Goal: Task Accomplishment & Management: Complete application form

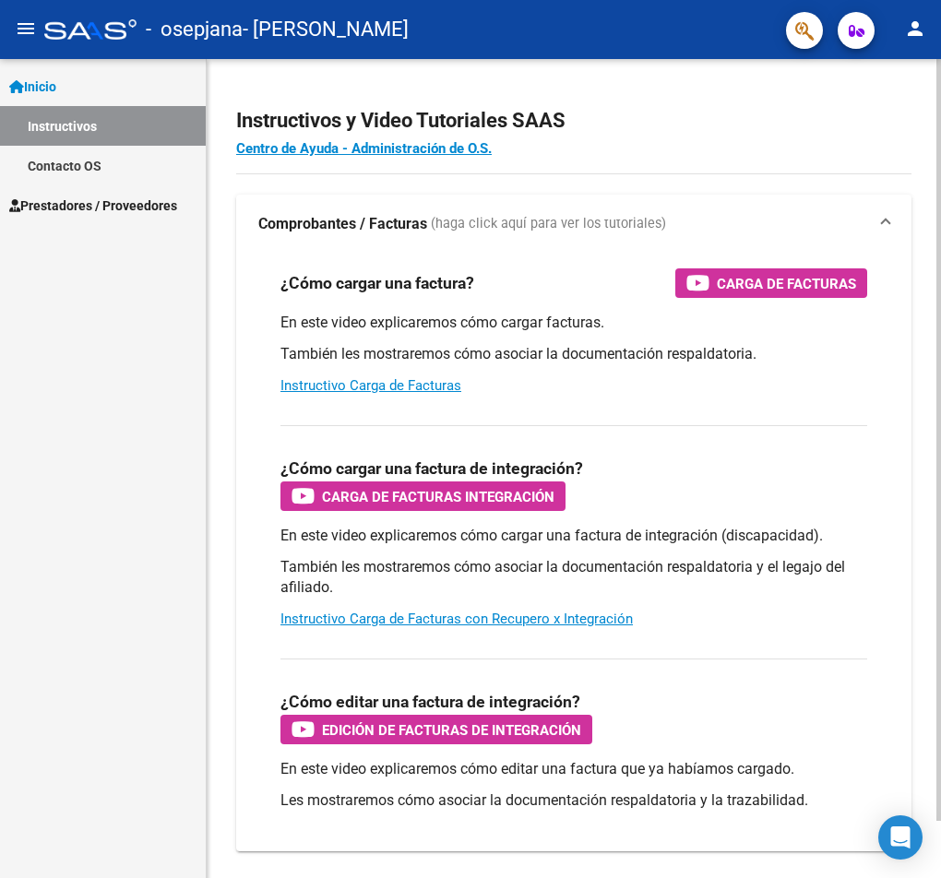
click at [861, 426] on div "¿Cómo cargar una factura de integración? Carga de Facturas Integración En este …" at bounding box center [573, 526] width 631 height 233
click at [79, 200] on span "Prestadores / Proveedores" at bounding box center [93, 206] width 168 height 20
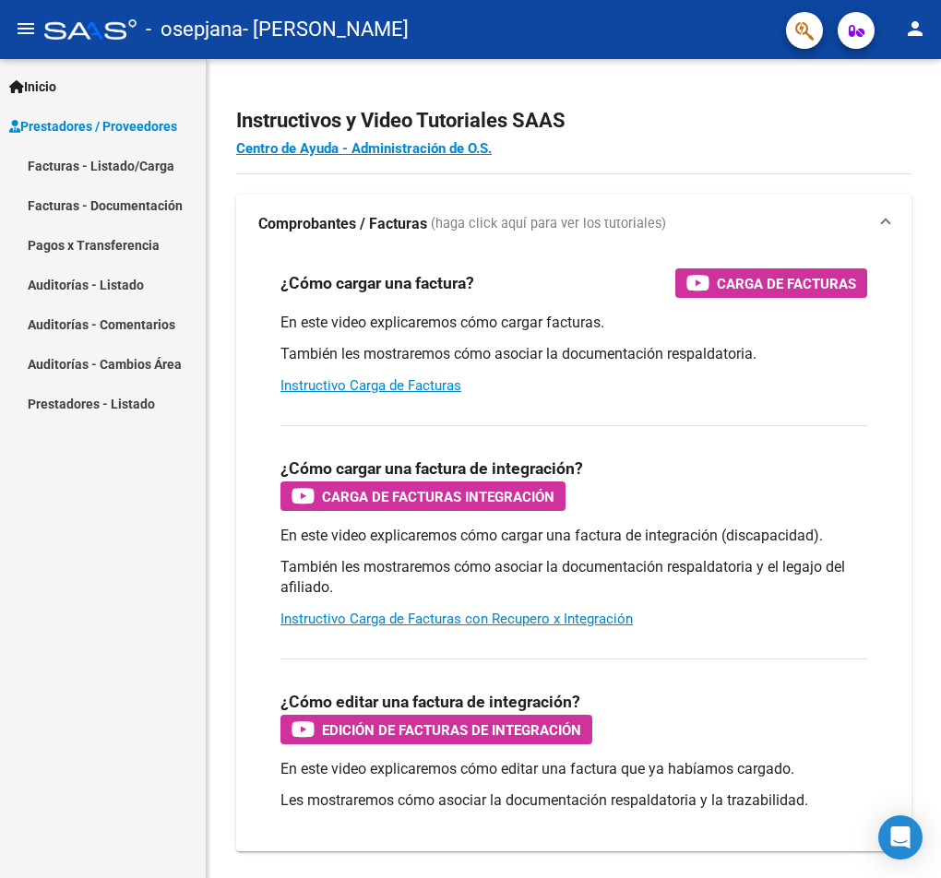
click at [89, 168] on link "Facturas - Listado/Carga" at bounding box center [103, 166] width 206 height 40
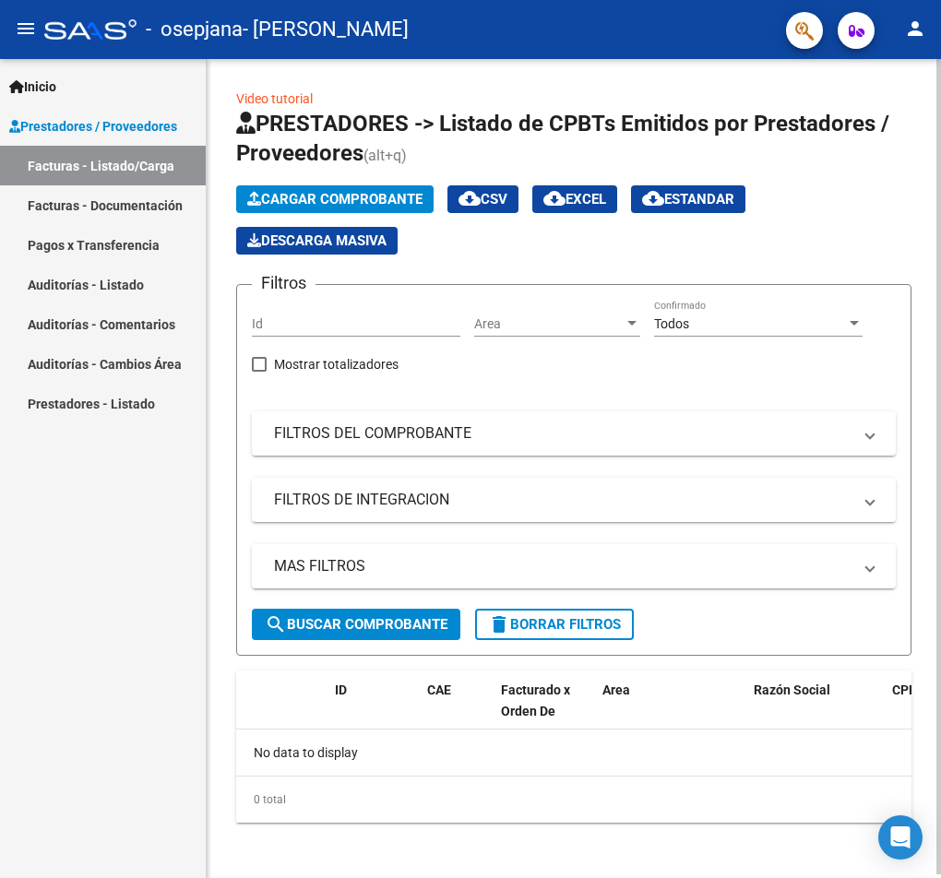
click at [387, 194] on span "Cargar Comprobante" at bounding box center [334, 199] width 175 height 17
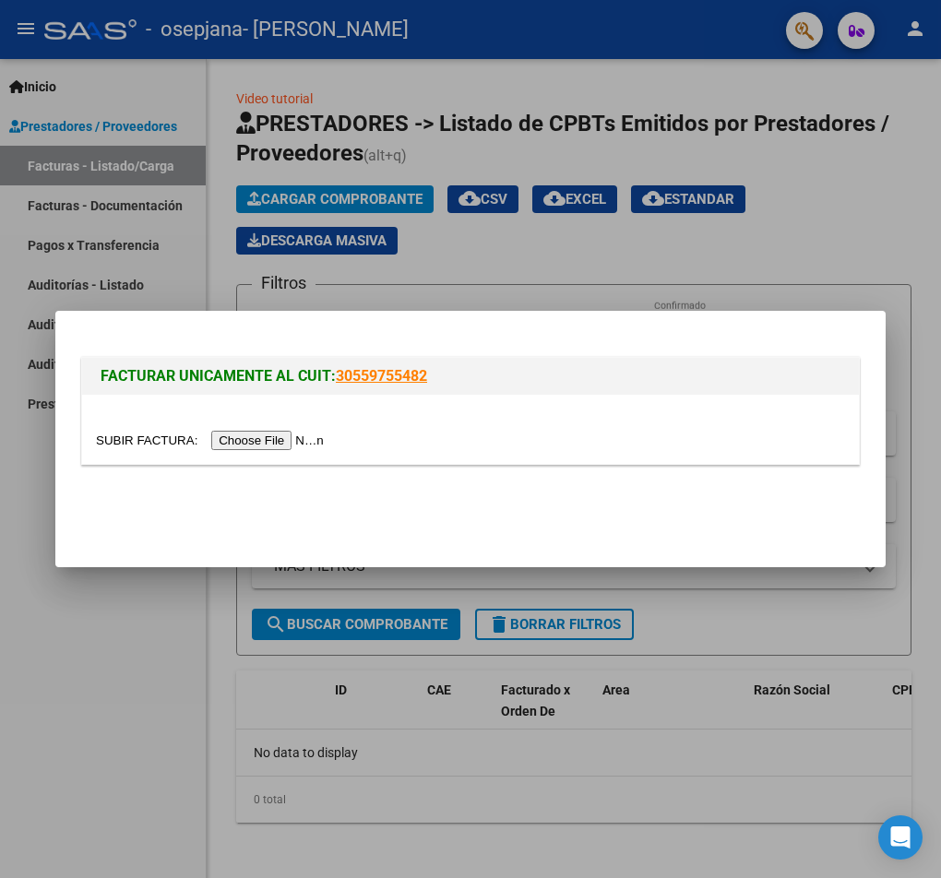
click at [305, 442] on input "file" at bounding box center [212, 440] width 233 height 19
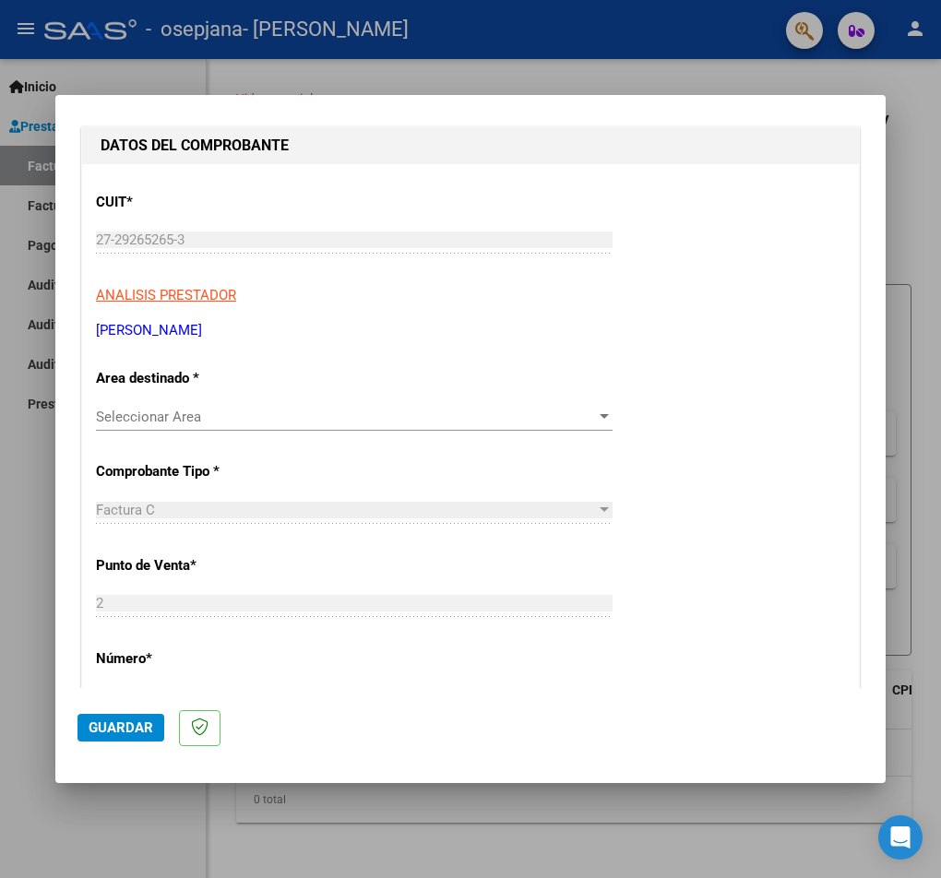
scroll to position [277, 0]
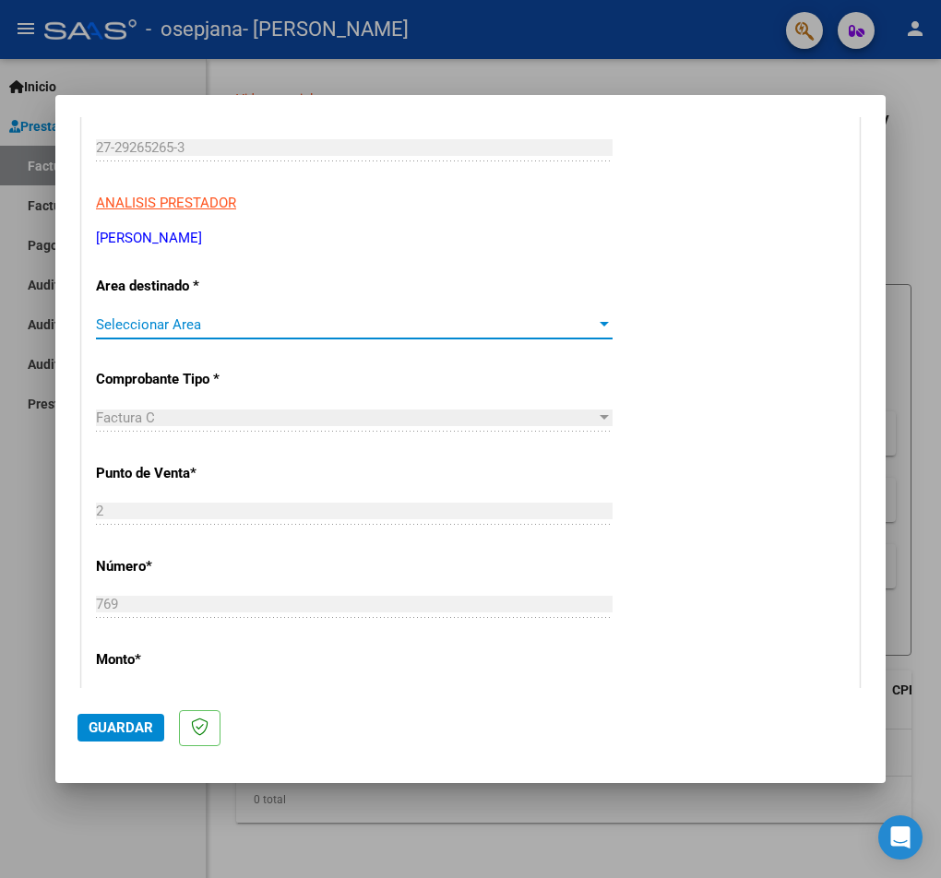
click at [547, 321] on span "Seleccionar Area" at bounding box center [346, 324] width 500 height 17
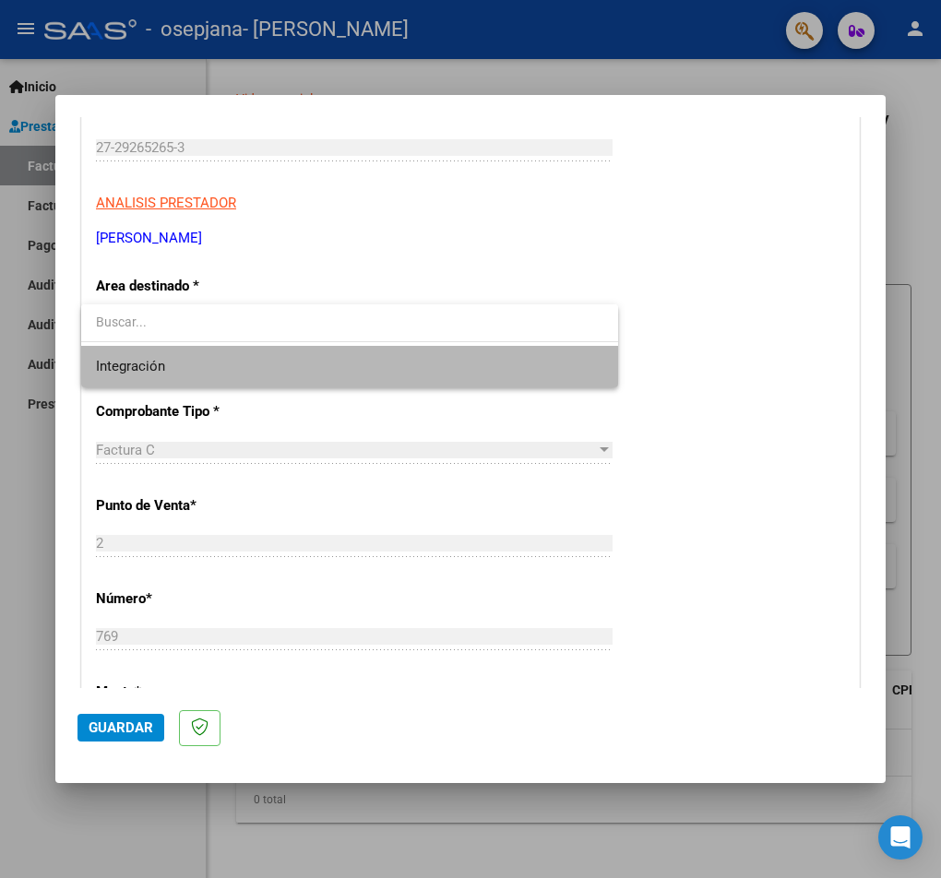
click at [514, 372] on span "Integración" at bounding box center [349, 367] width 507 height 42
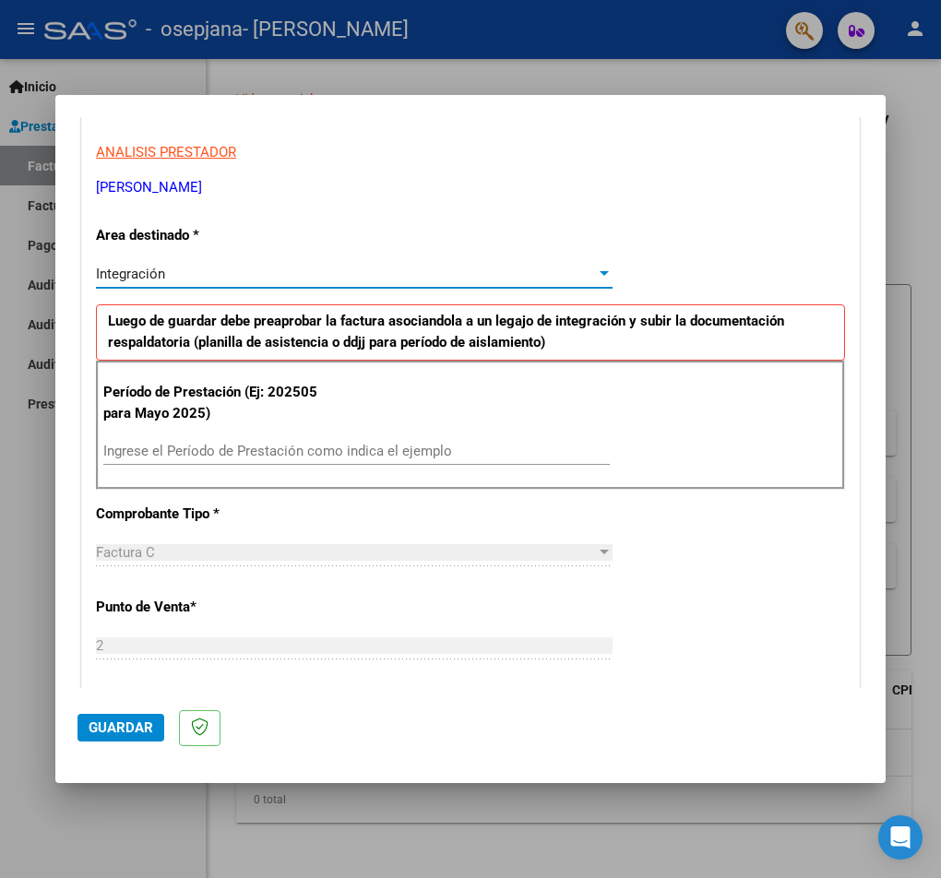
scroll to position [369, 0]
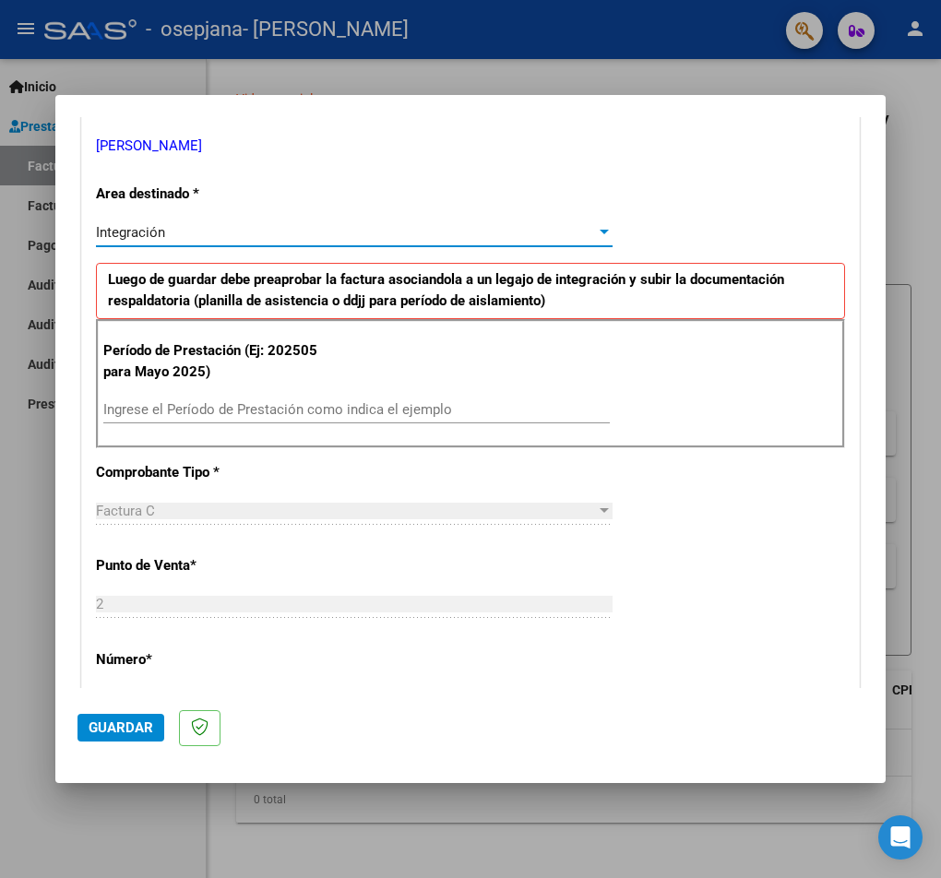
click at [333, 407] on input "Ingrese el Período de Prestación como indica el ejemplo" at bounding box center [356, 409] width 506 height 17
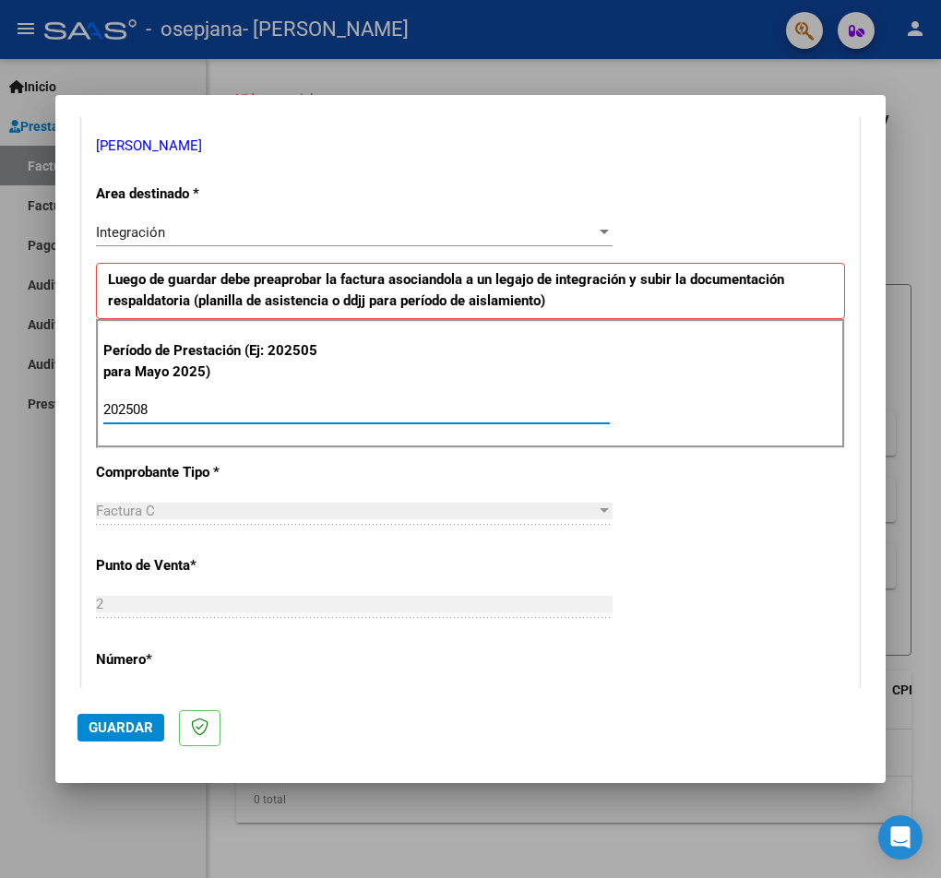
type input "202508"
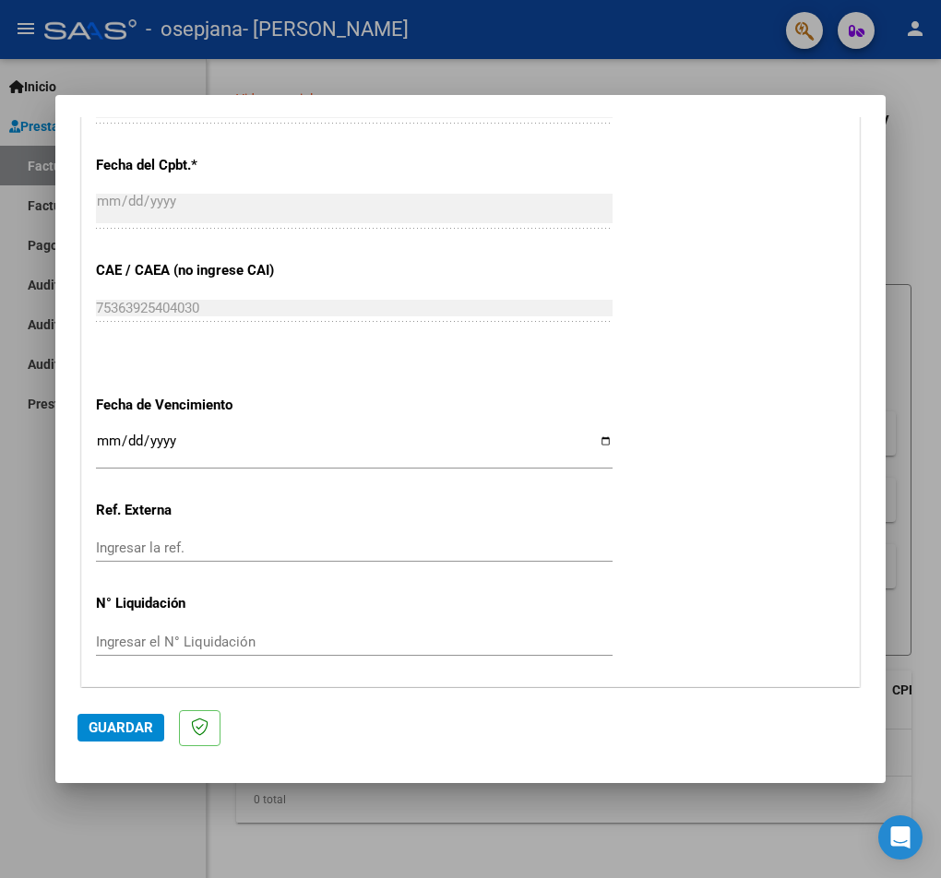
scroll to position [1107, 0]
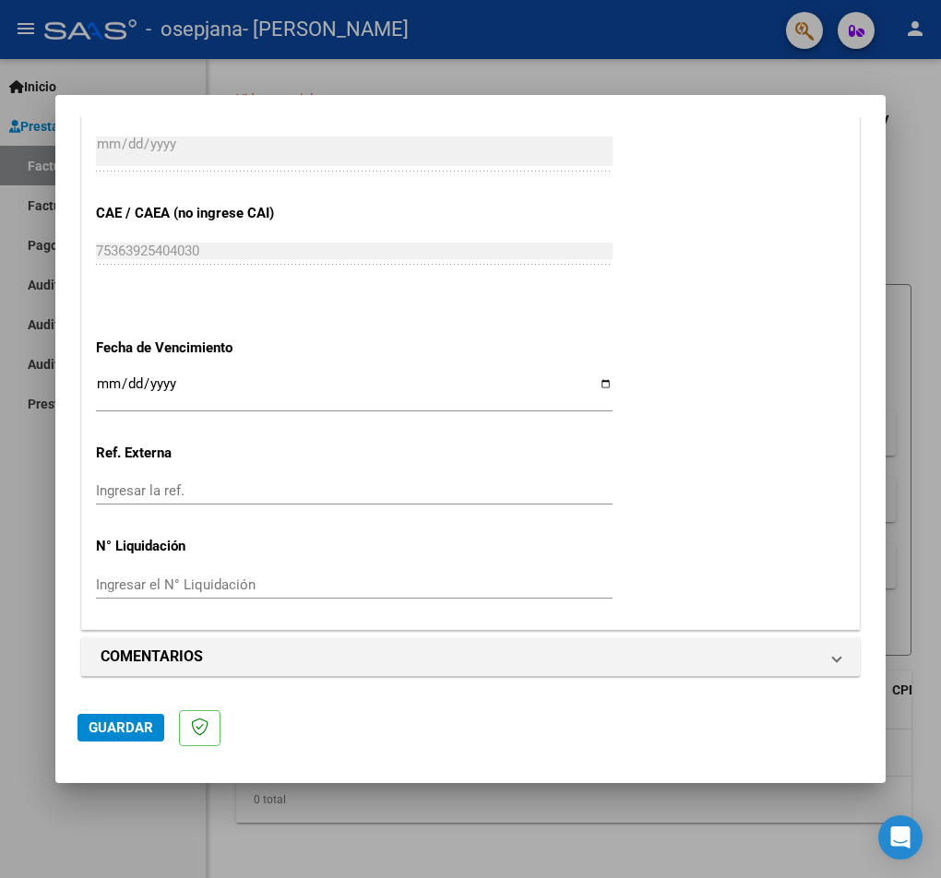
click at [603, 389] on app-form-text-field "Fecha de Vencimiento Ingresar la fecha" at bounding box center [361, 372] width 531 height 66
click at [595, 386] on input "Ingresar la fecha" at bounding box center [354, 391] width 517 height 30
type input "[DATE]"
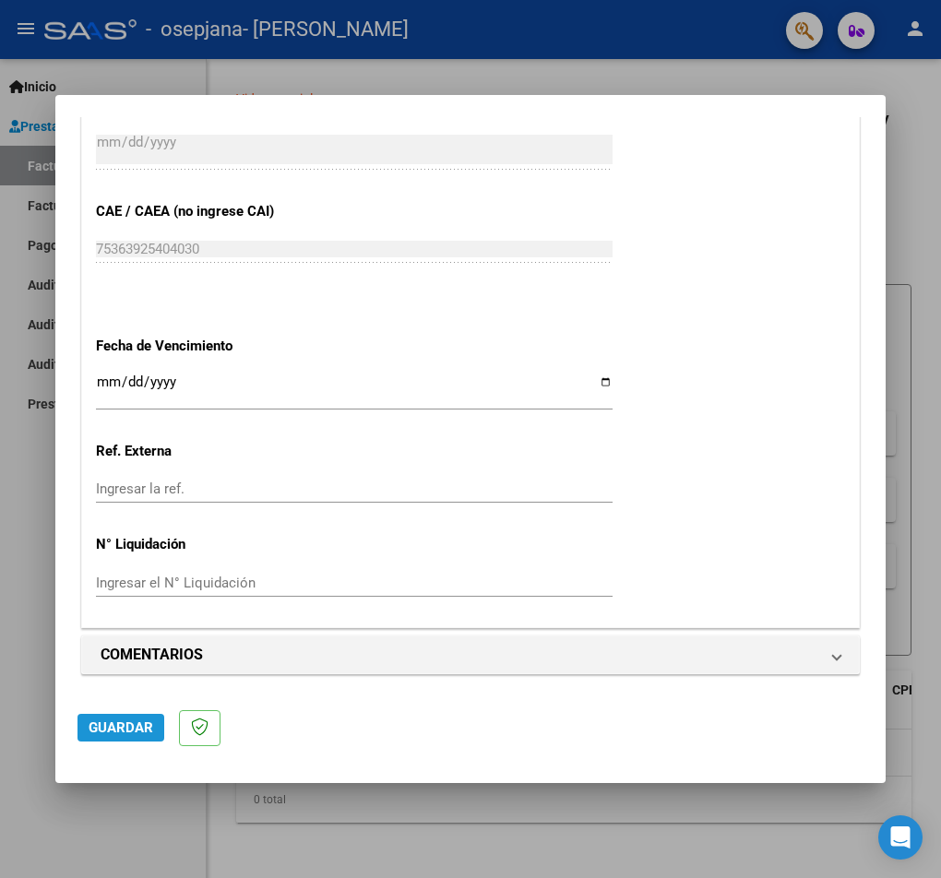
click at [122, 723] on span "Guardar" at bounding box center [121, 728] width 65 height 17
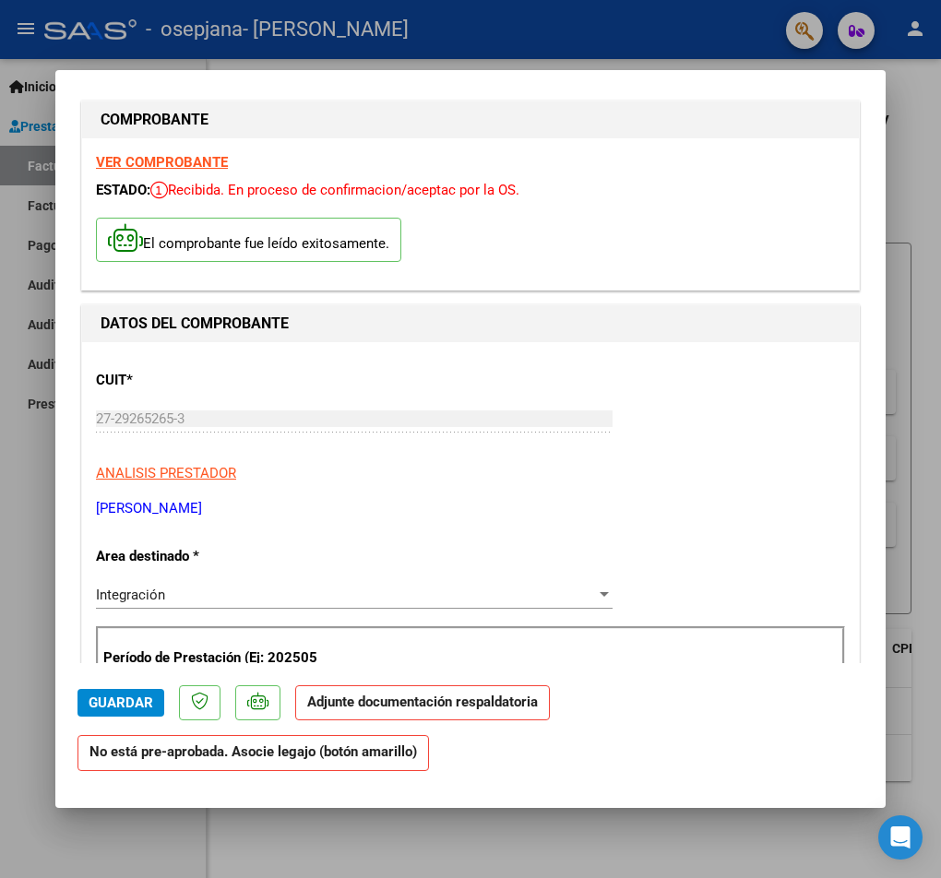
scroll to position [0, 0]
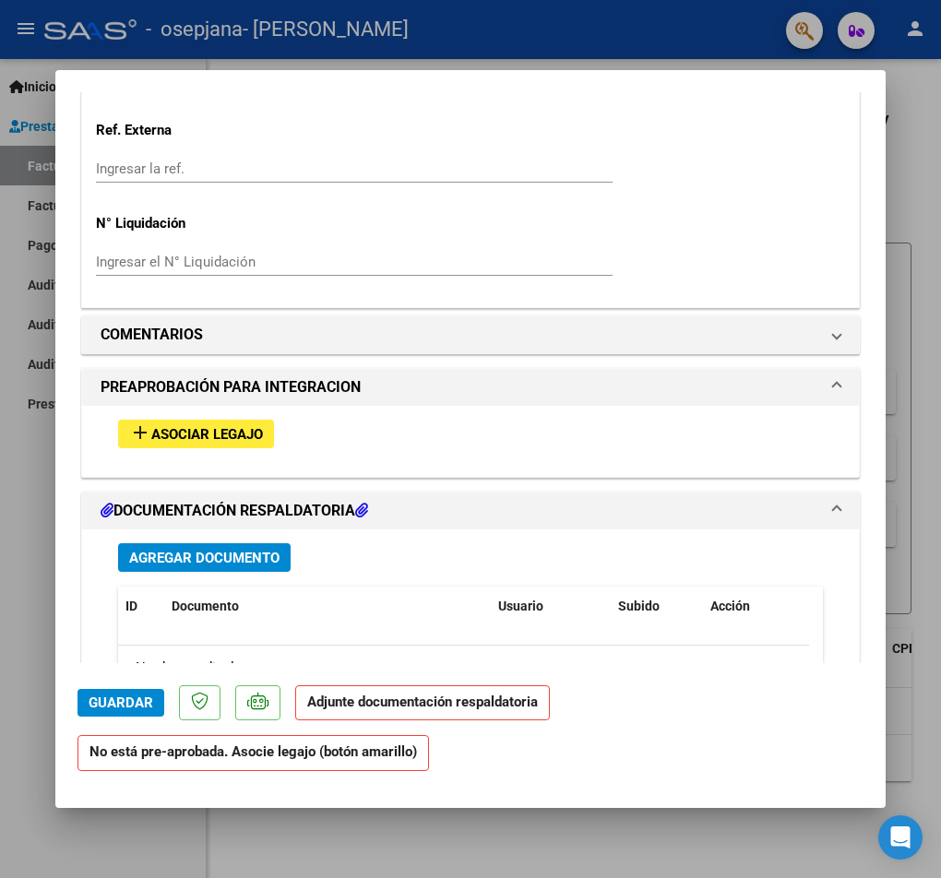
drag, startPoint x: 220, startPoint y: 527, endPoint x: 231, endPoint y: 529, distance: 11.4
click at [225, 529] on mat-expansion-panel-header "DOCUMENTACIÓN RESPALDATORIA" at bounding box center [470, 511] width 777 height 37
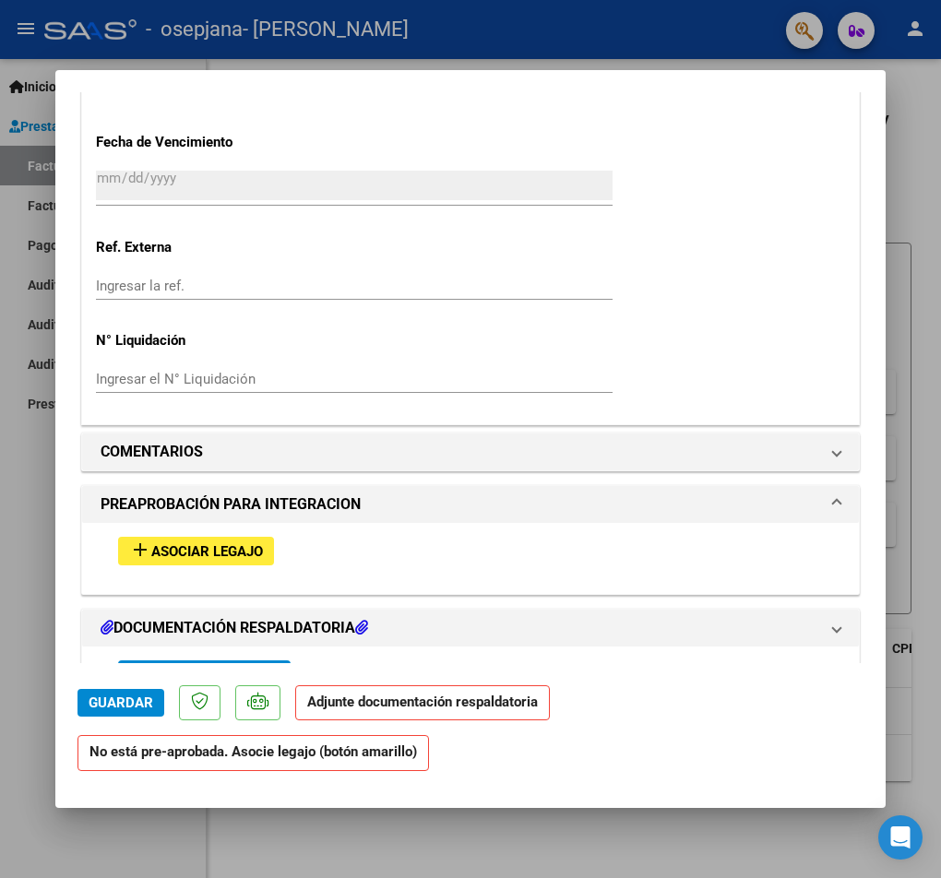
scroll to position [1265, 0]
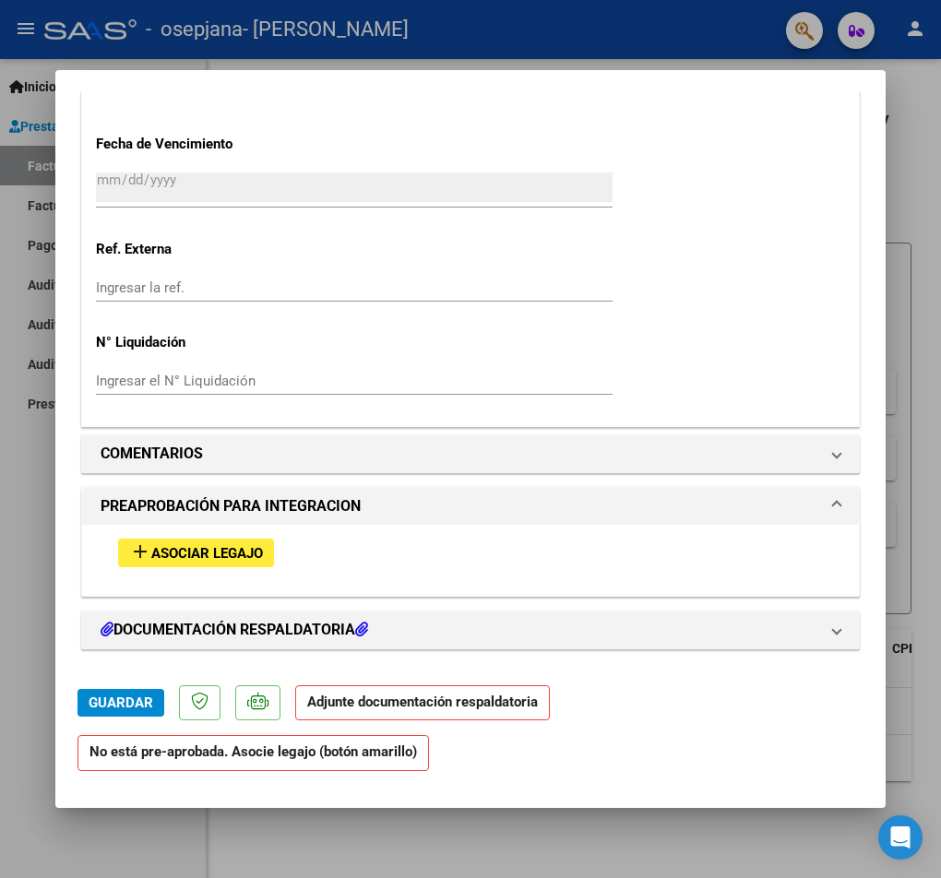
click at [218, 542] on button "add Asociar Legajo" at bounding box center [196, 553] width 156 height 29
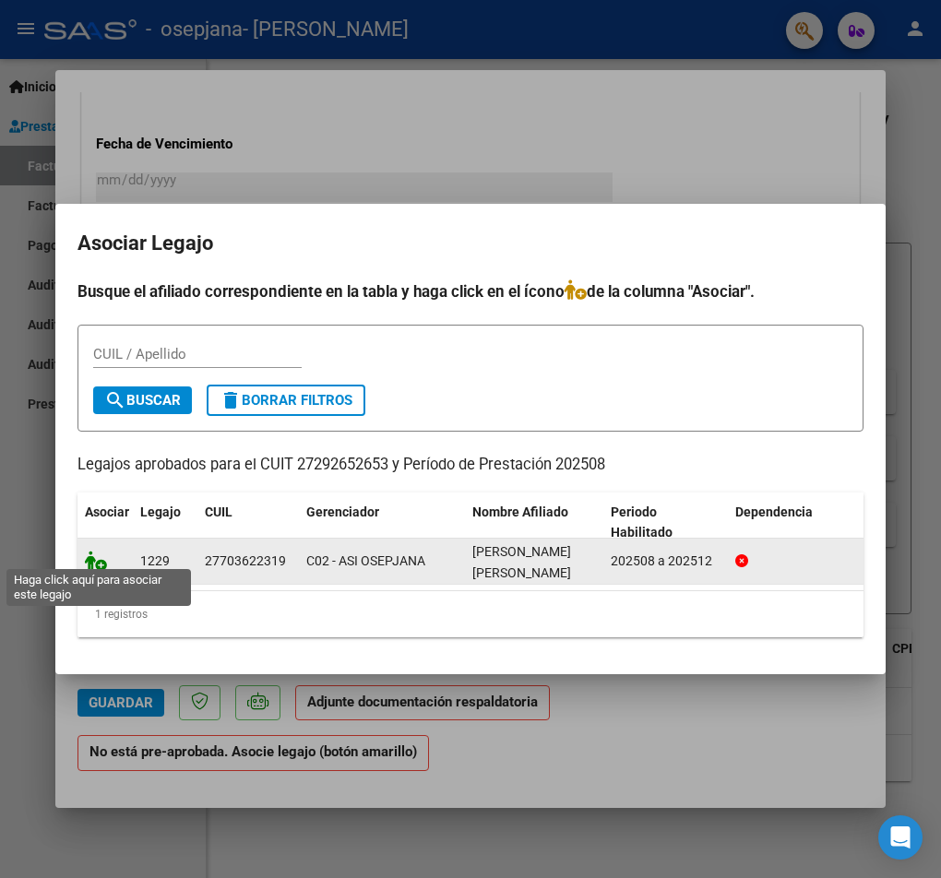
click at [101, 560] on icon at bounding box center [96, 561] width 22 height 20
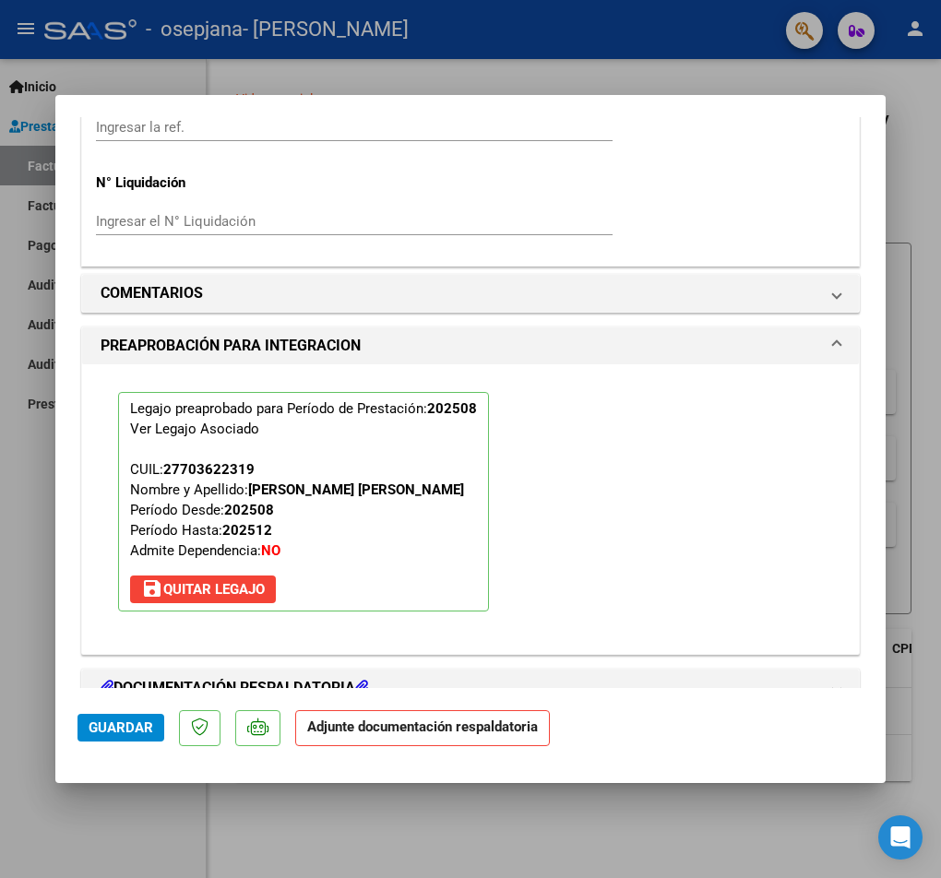
scroll to position [1531, 0]
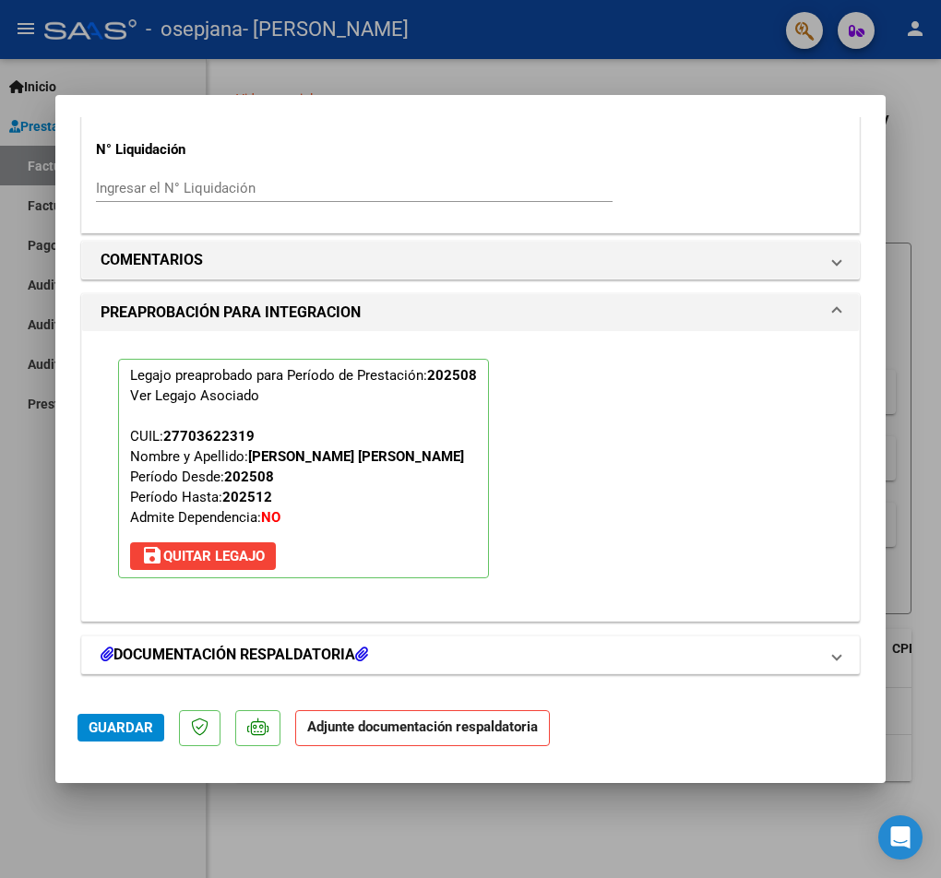
click at [281, 658] on h1 "DOCUMENTACIÓN RESPALDATORIA" at bounding box center [235, 655] width 268 height 22
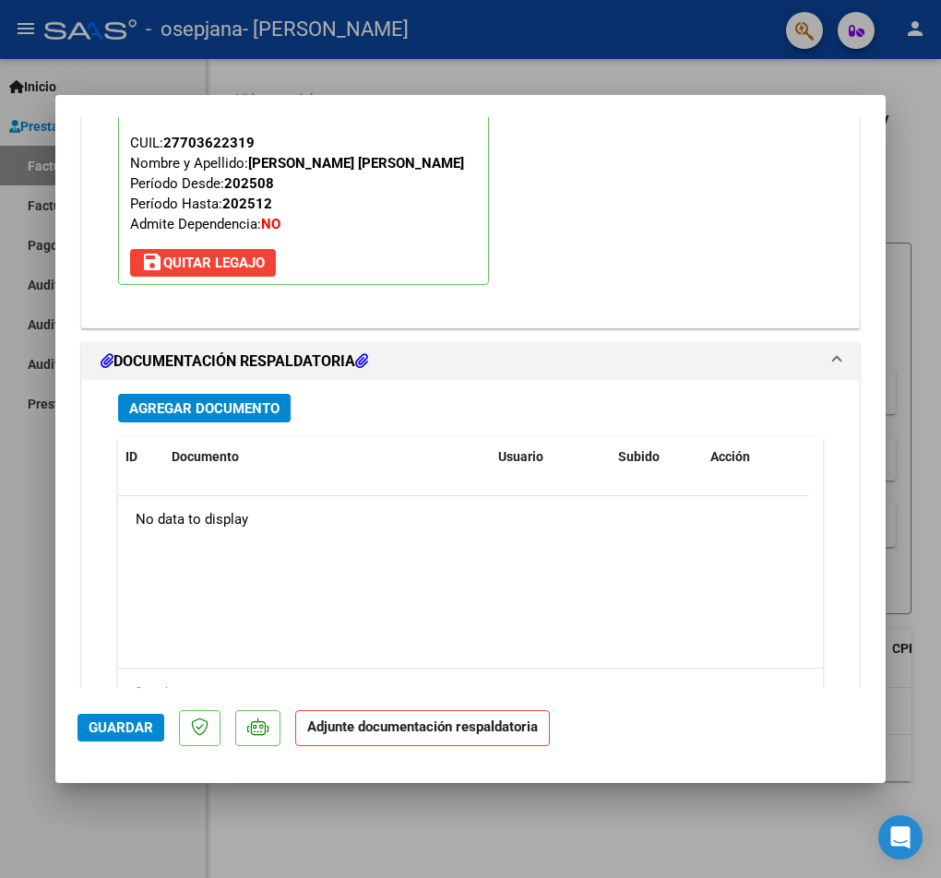
scroll to position [1909, 0]
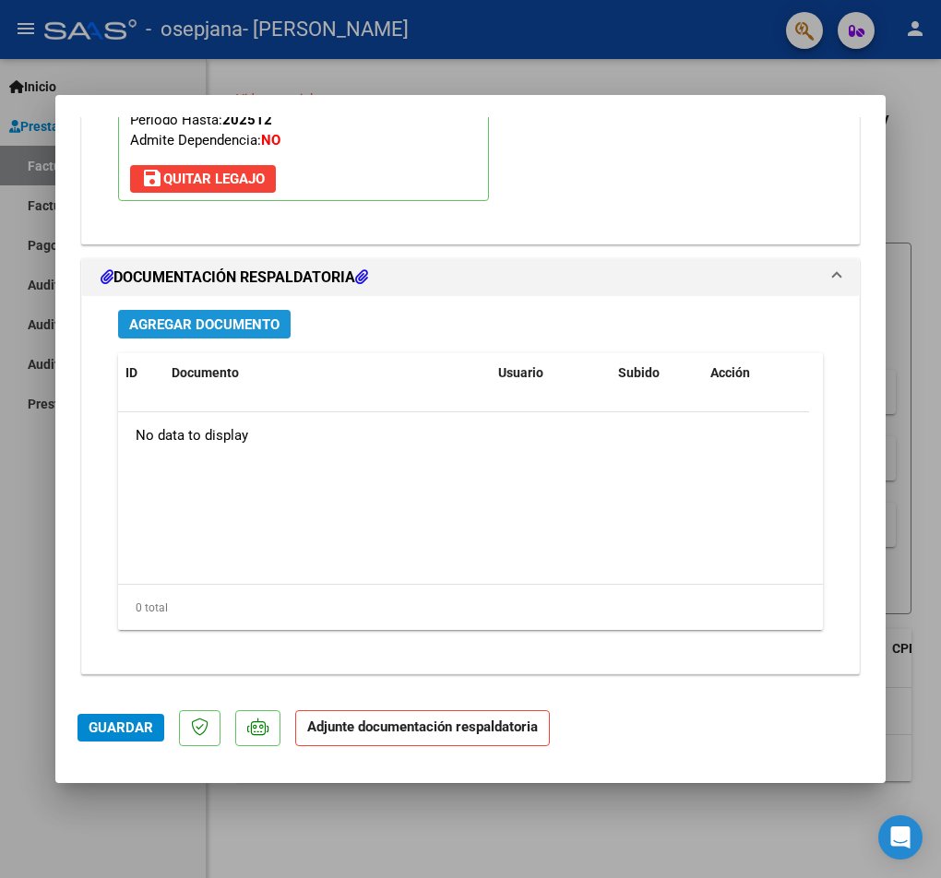
click at [228, 323] on span "Agregar Documento" at bounding box center [204, 324] width 150 height 17
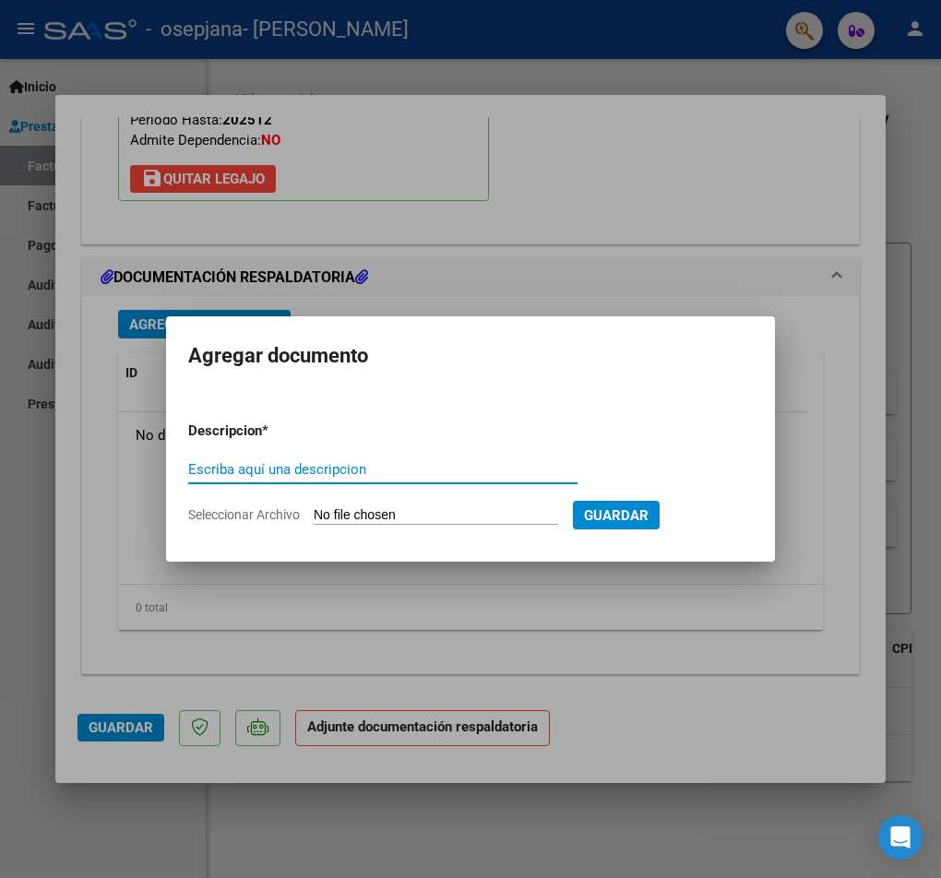
click at [253, 475] on input "Escriba aquí una descripcion" at bounding box center [382, 469] width 389 height 17
type input "planilla de asistencia [PERSON_NAME]"
click at [451, 514] on input "Seleccionar Archivo" at bounding box center [436, 516] width 244 height 18
click at [406, 512] on input "Seleccionar Archivo" at bounding box center [436, 516] width 244 height 18
type input "C:\fakepath\planilla de asistencia [PERSON_NAME] .pdf"
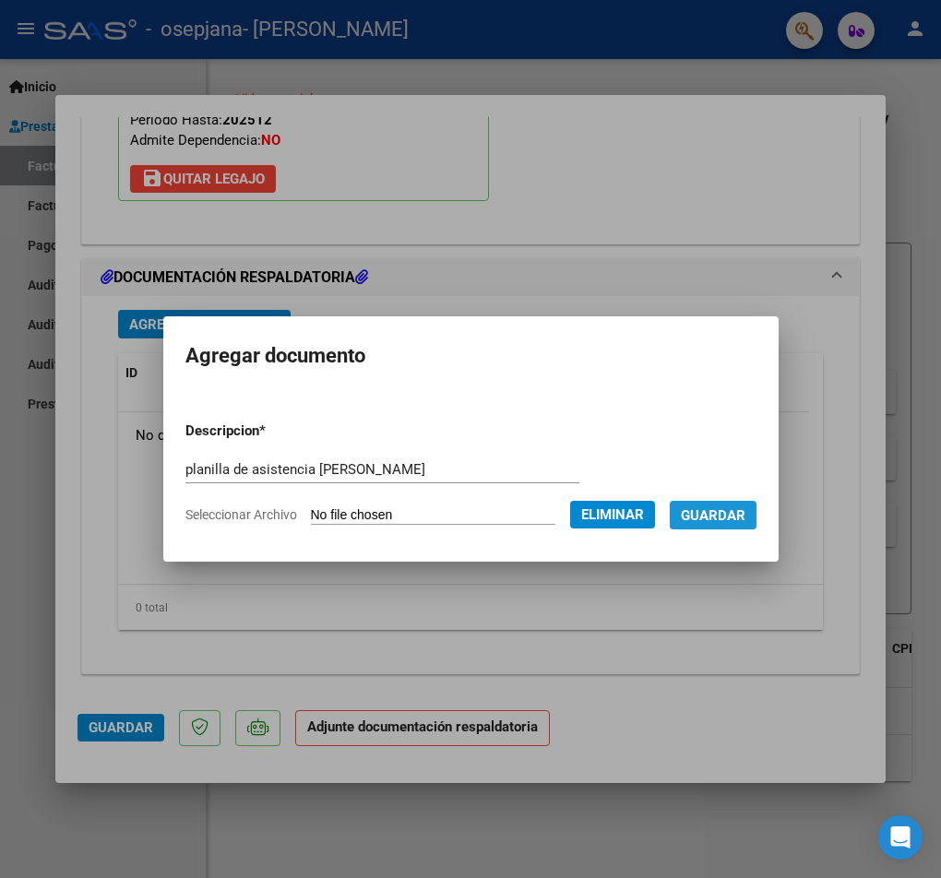
click at [737, 519] on span "Guardar" at bounding box center [713, 515] width 65 height 17
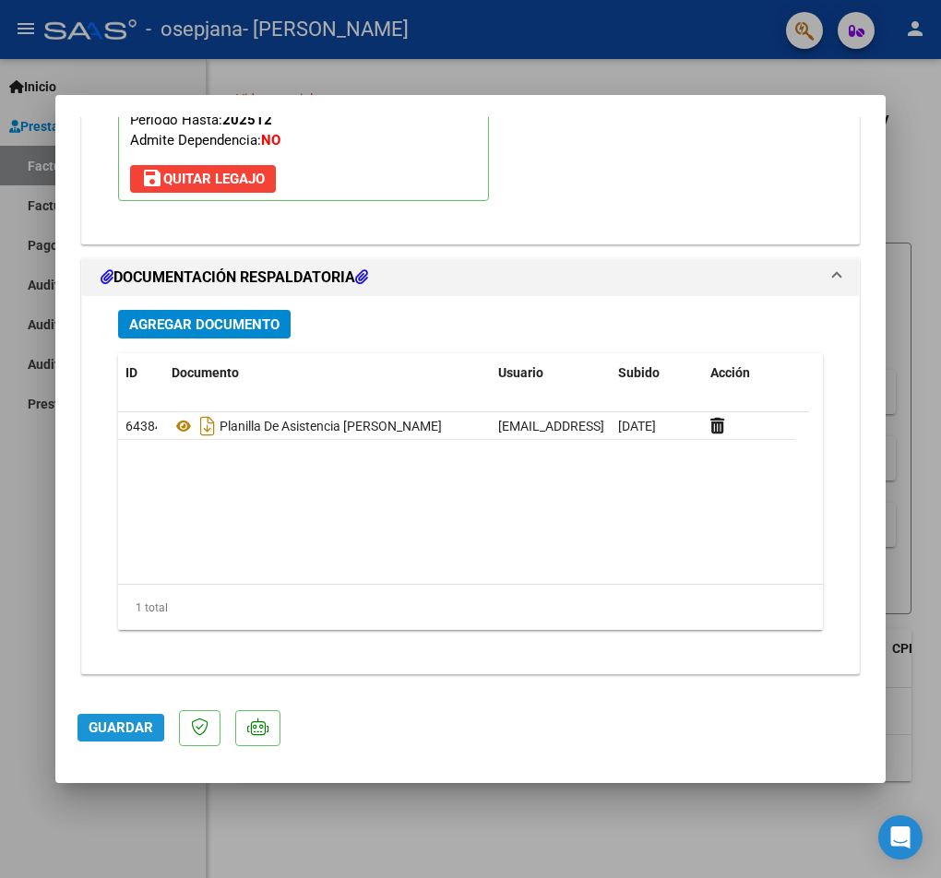
click at [125, 733] on span "Guardar" at bounding box center [121, 728] width 65 height 17
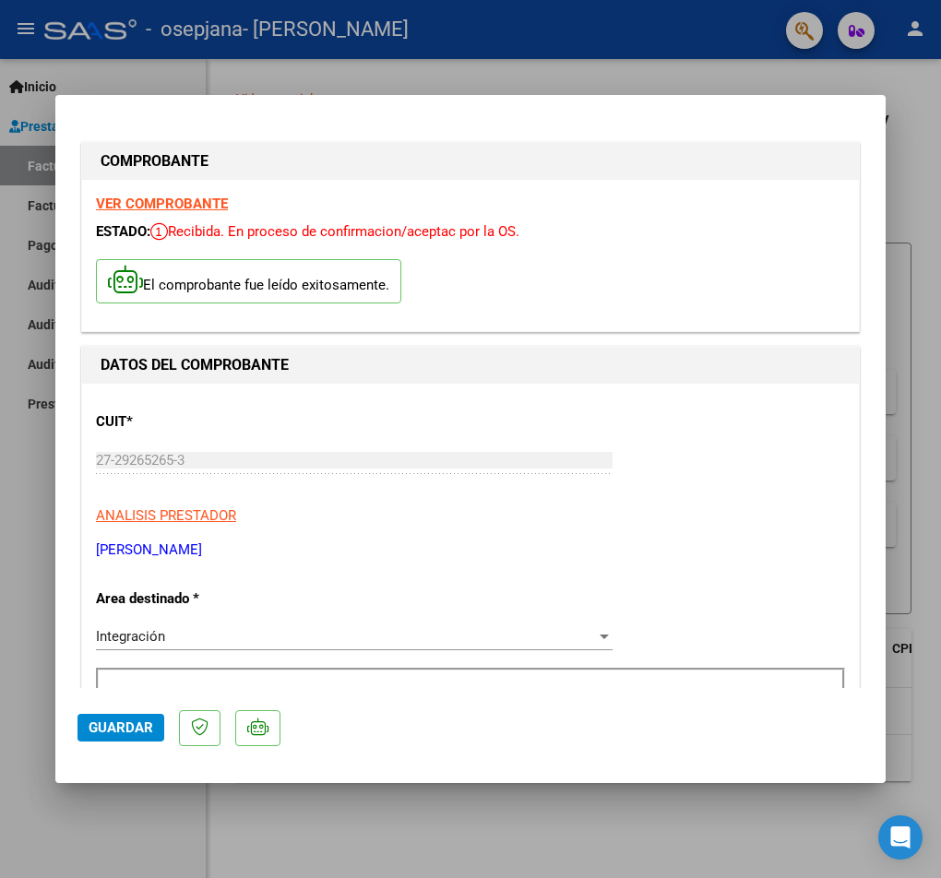
scroll to position [92, 0]
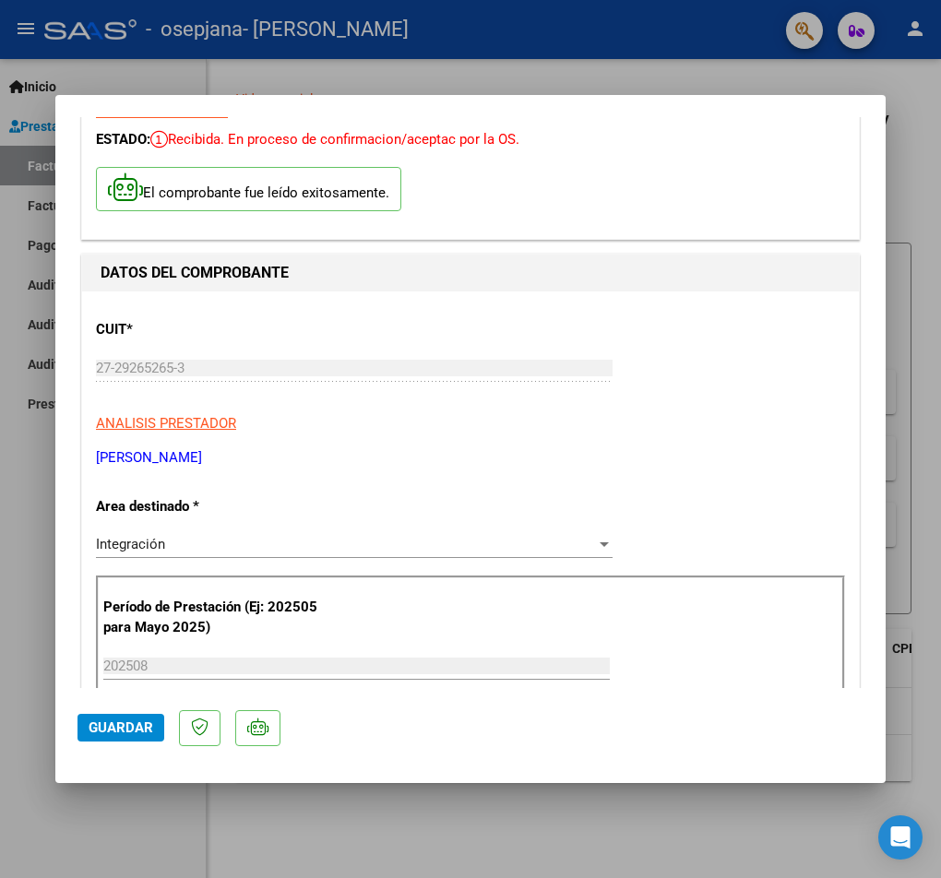
click at [610, 807] on div at bounding box center [470, 439] width 941 height 878
type input "$ 0,00"
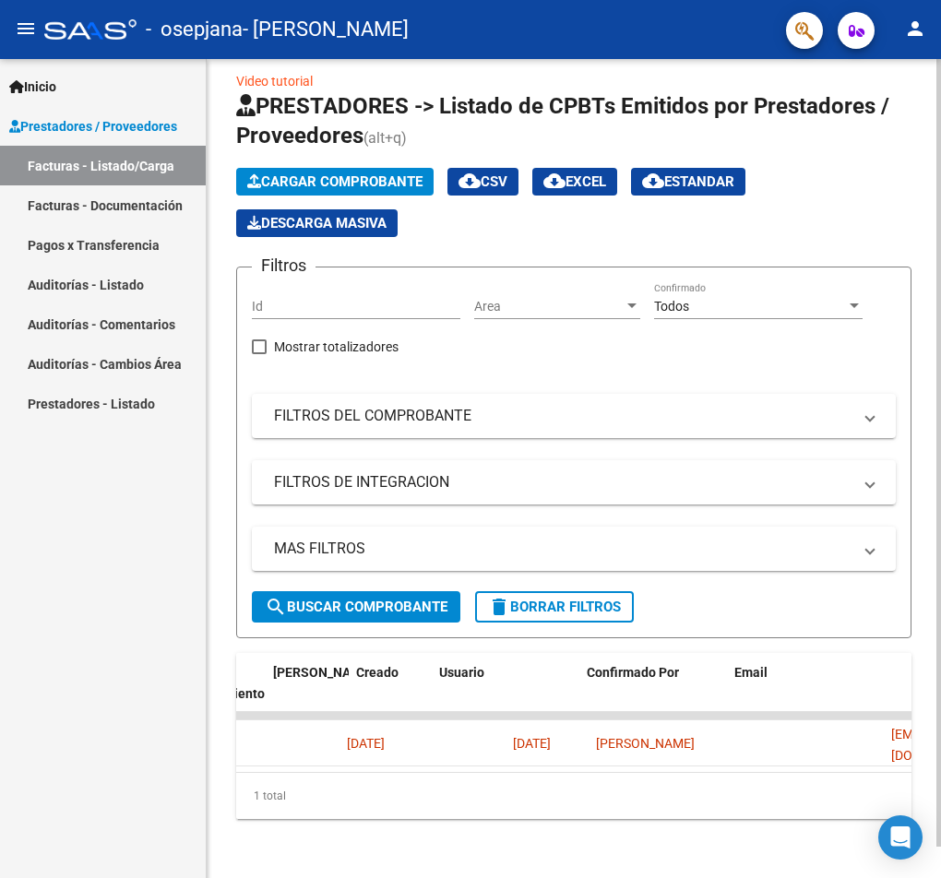
scroll to position [0, 3214]
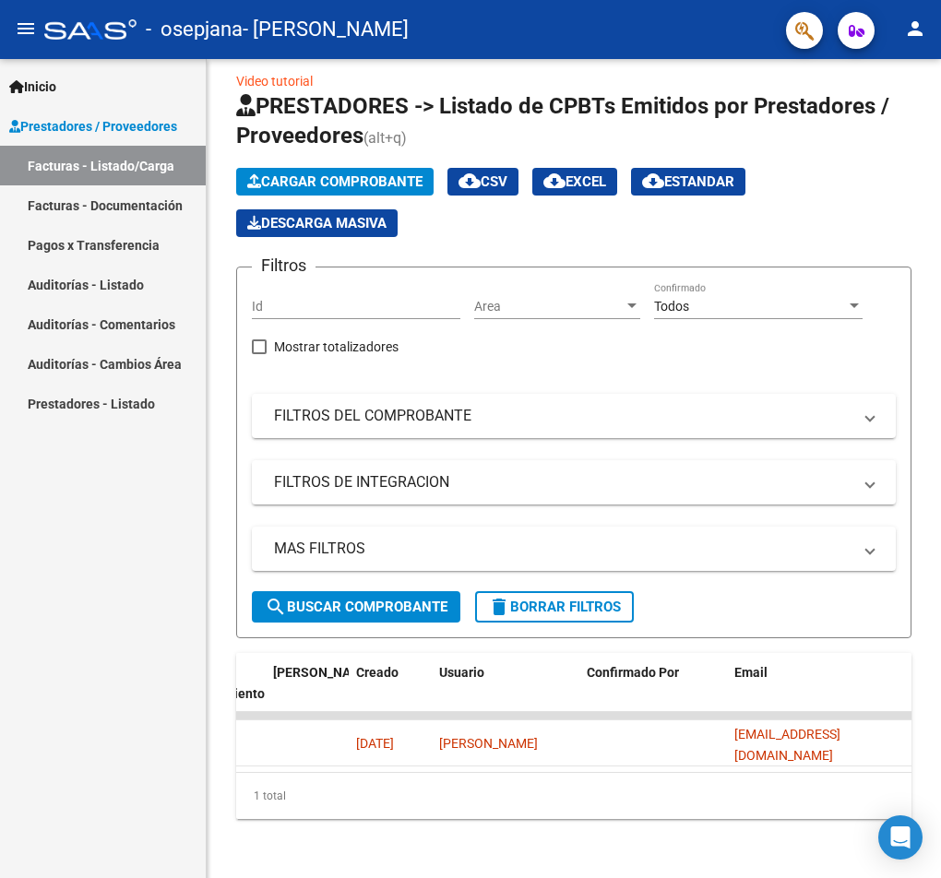
click at [911, 29] on mat-icon "person" at bounding box center [915, 29] width 22 height 22
click at [907, 82] on button "person Mi Perfil" at bounding box center [877, 77] width 113 height 44
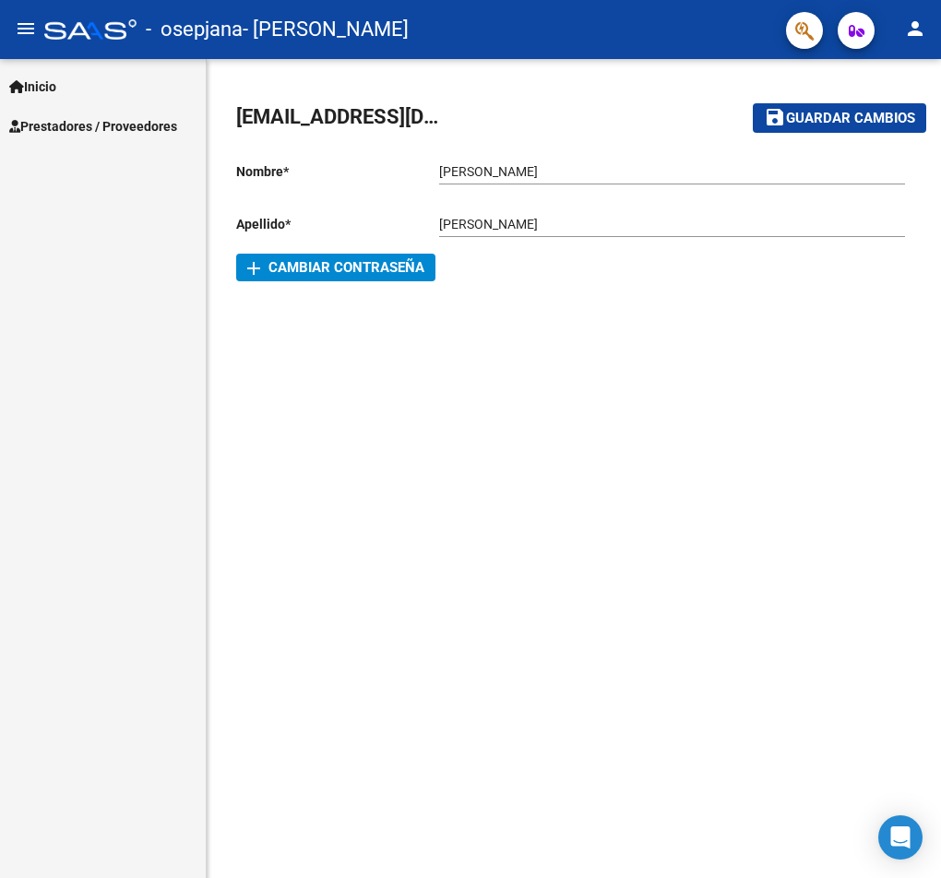
click at [377, 266] on span "add Cambiar Contraseña" at bounding box center [335, 267] width 177 height 17
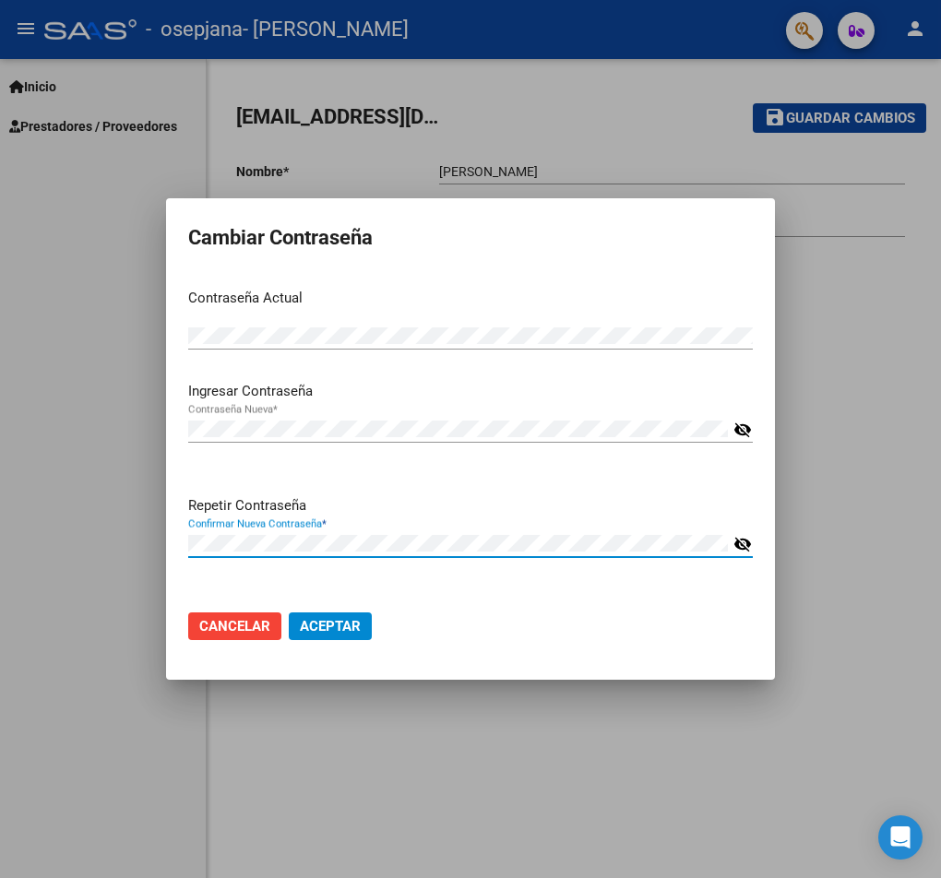
click at [751, 427] on mat-icon "visibility_off" at bounding box center [742, 430] width 18 height 22
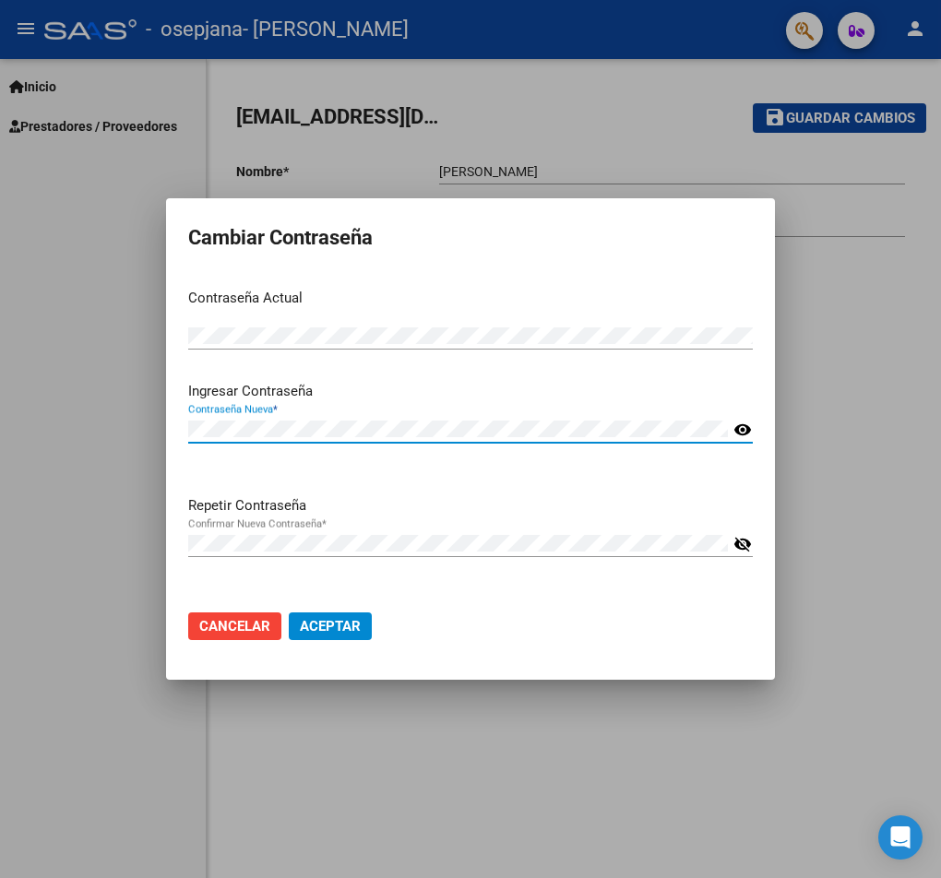
click at [744, 541] on mat-icon "visibility_off" at bounding box center [742, 544] width 18 height 22
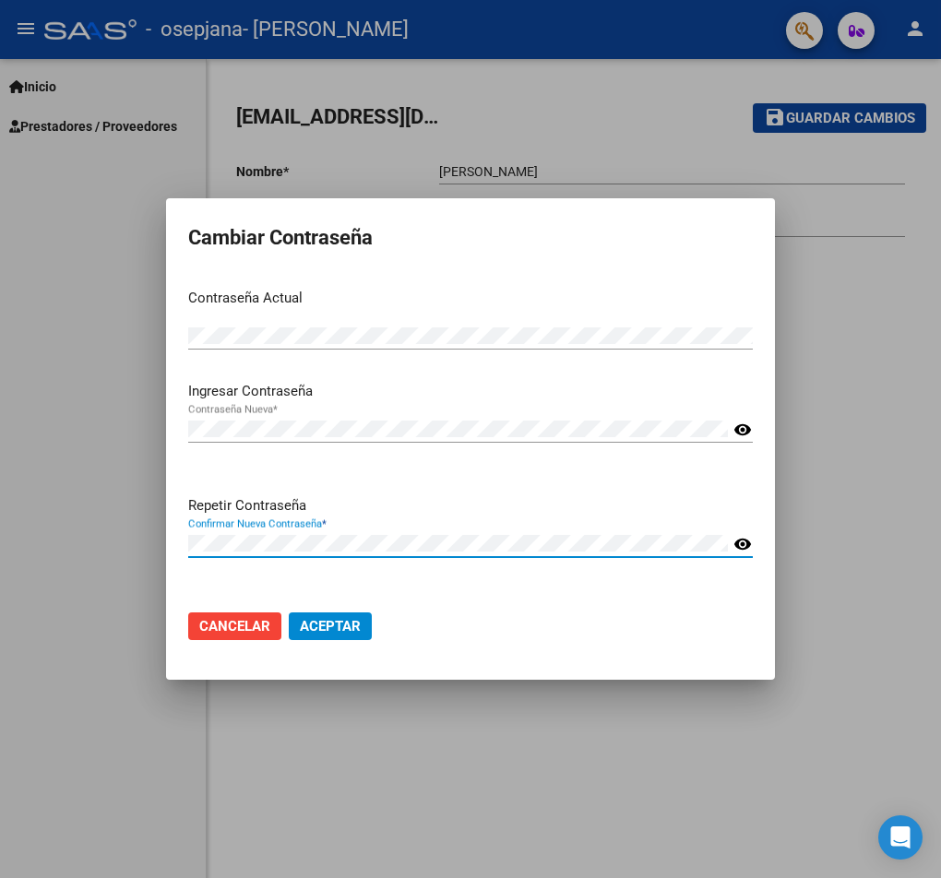
click at [337, 635] on span "Aceptar" at bounding box center [330, 626] width 61 height 17
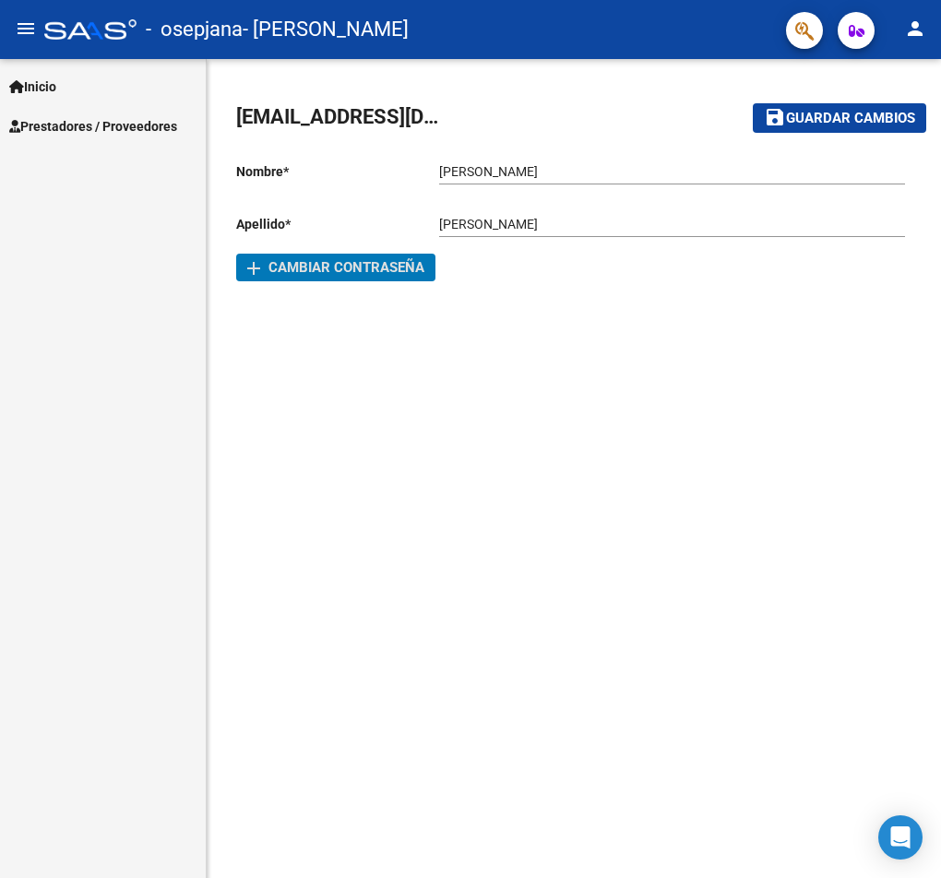
click at [836, 117] on span "Guardar cambios" at bounding box center [850, 119] width 129 height 17
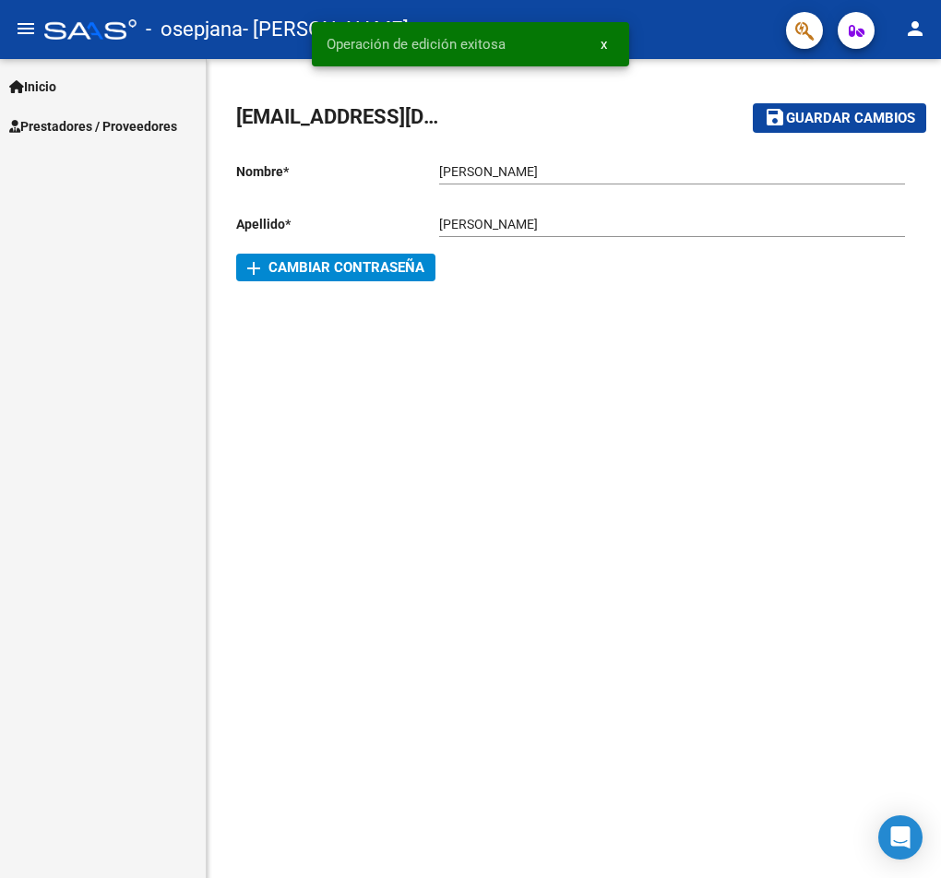
click at [149, 85] on link "Inicio" at bounding box center [103, 86] width 206 height 40
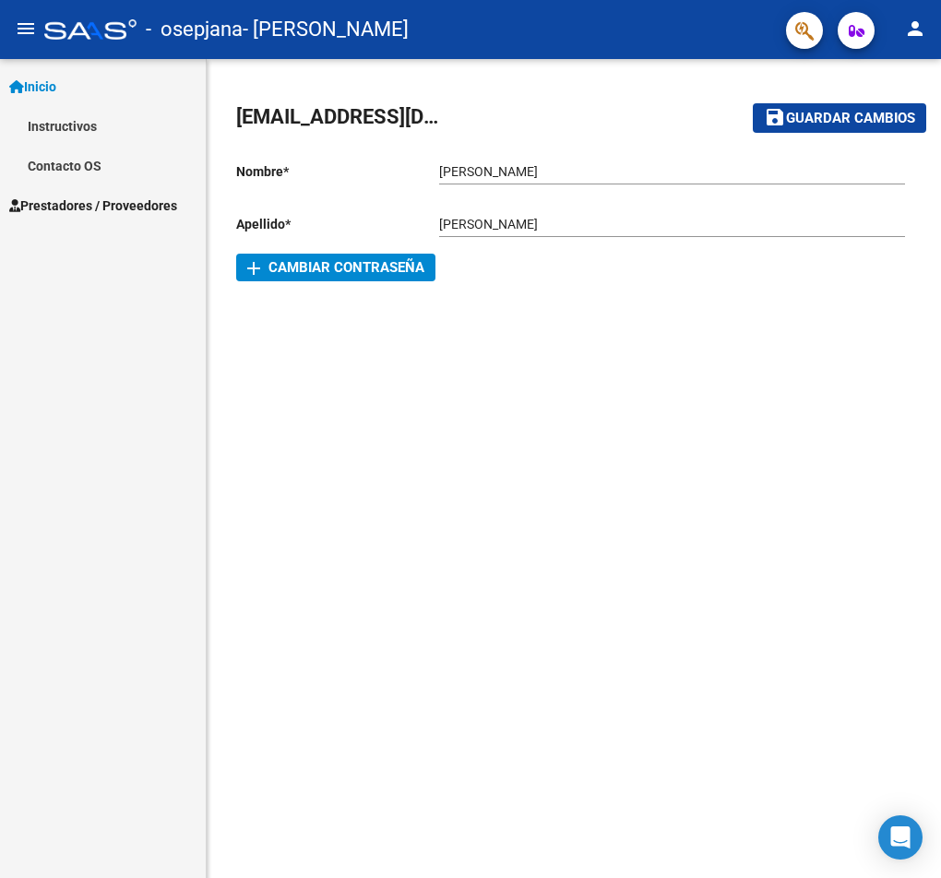
click at [86, 33] on div at bounding box center [90, 29] width 92 height 20
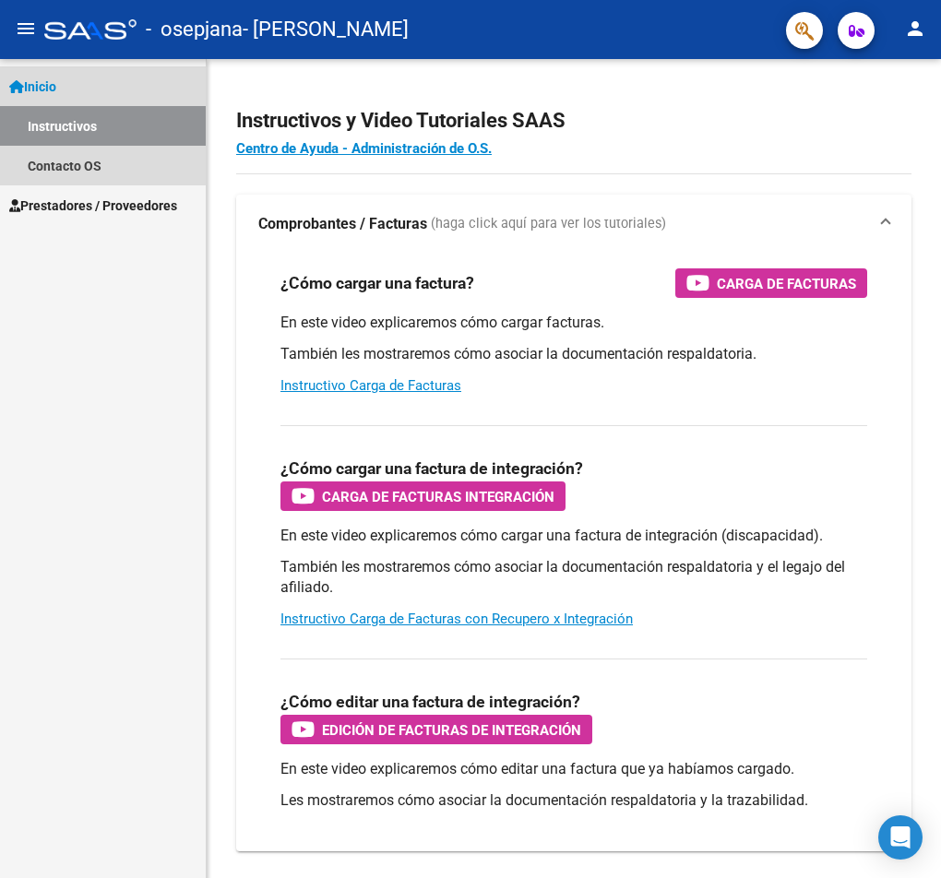
click at [56, 88] on span "Inicio" at bounding box center [32, 87] width 47 height 20
